Goal: Transaction & Acquisition: Purchase product/service

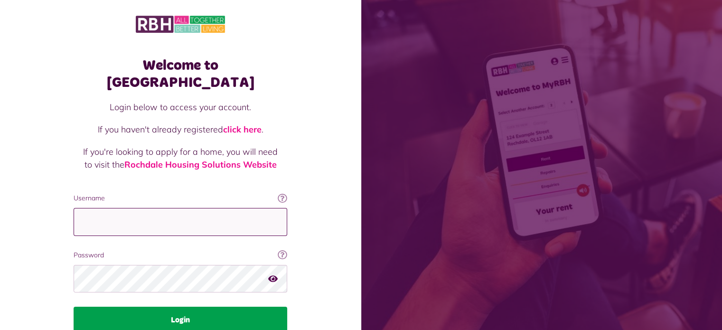
type input "**********"
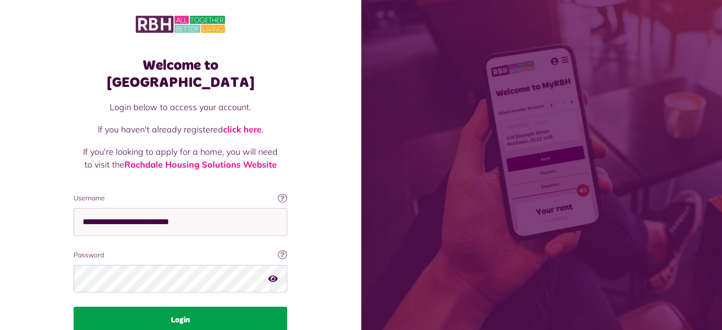
click at [188, 307] on button "Login" at bounding box center [181, 320] width 214 height 27
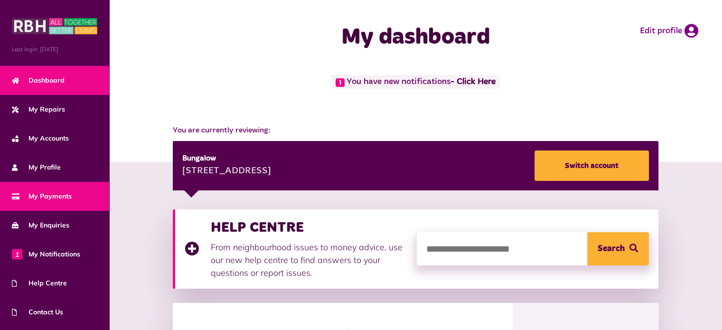
click at [59, 193] on span "My Payments" at bounding box center [42, 196] width 60 height 10
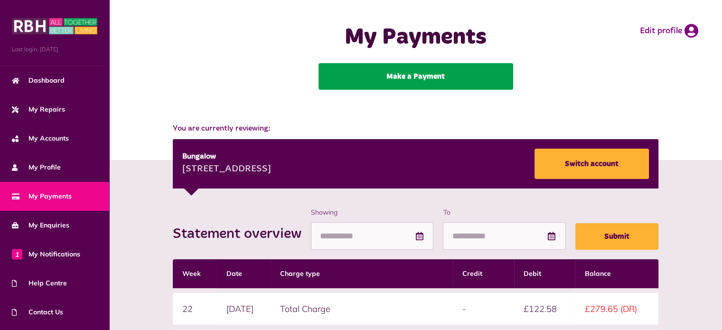
click at [397, 76] on link "Make a Payment" at bounding box center [416, 76] width 195 height 27
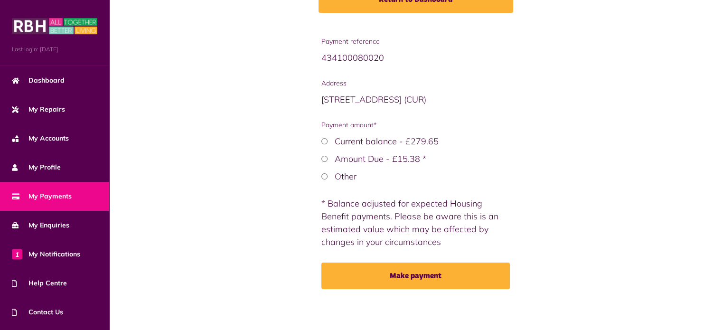
scroll to position [146, 0]
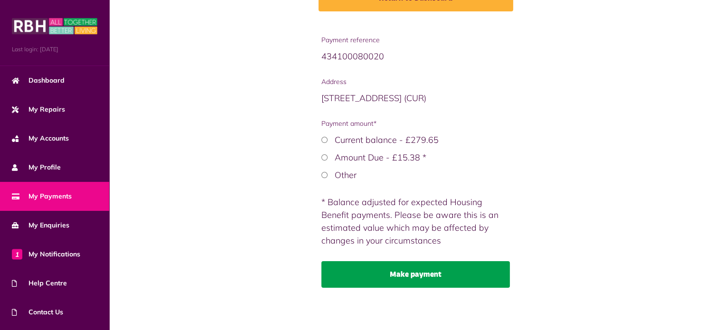
click at [408, 271] on button "Make payment" at bounding box center [415, 274] width 189 height 27
